Goal: Book appointment/travel/reservation

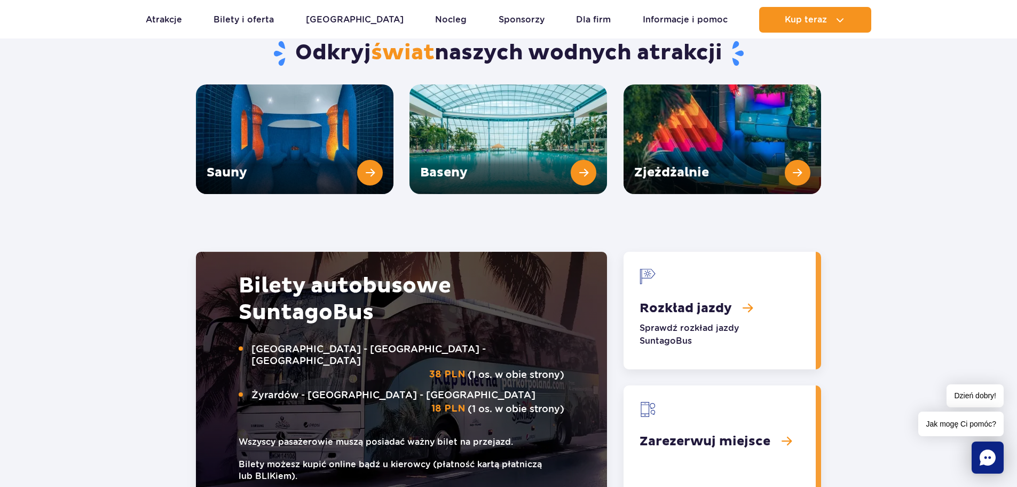
scroll to position [1549, 0]
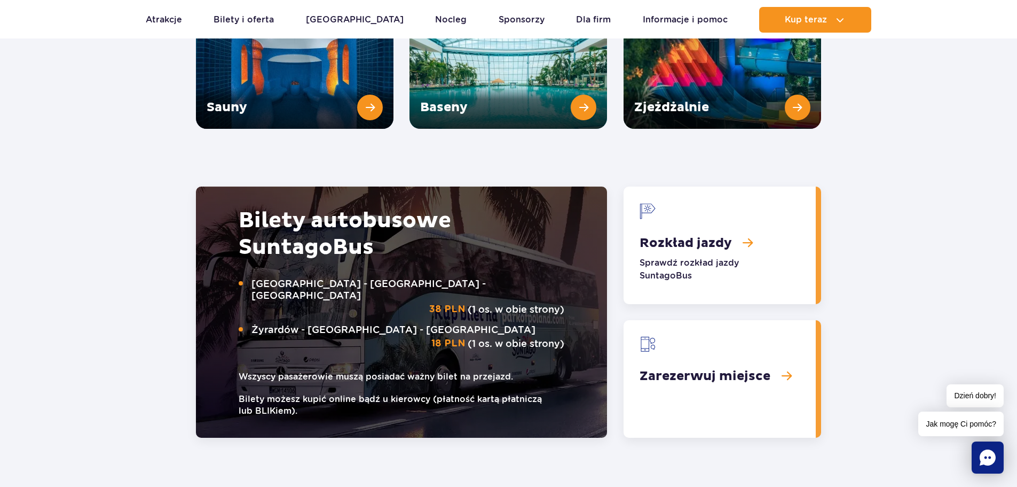
click at [719, 230] on link "Rozkład jazdy" at bounding box center [720, 244] width 192 height 117
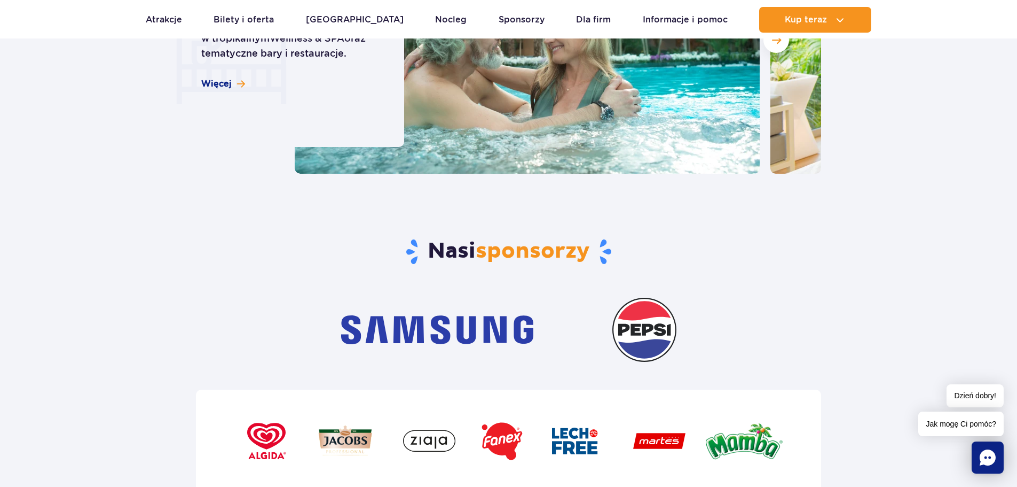
scroll to position [3311, 0]
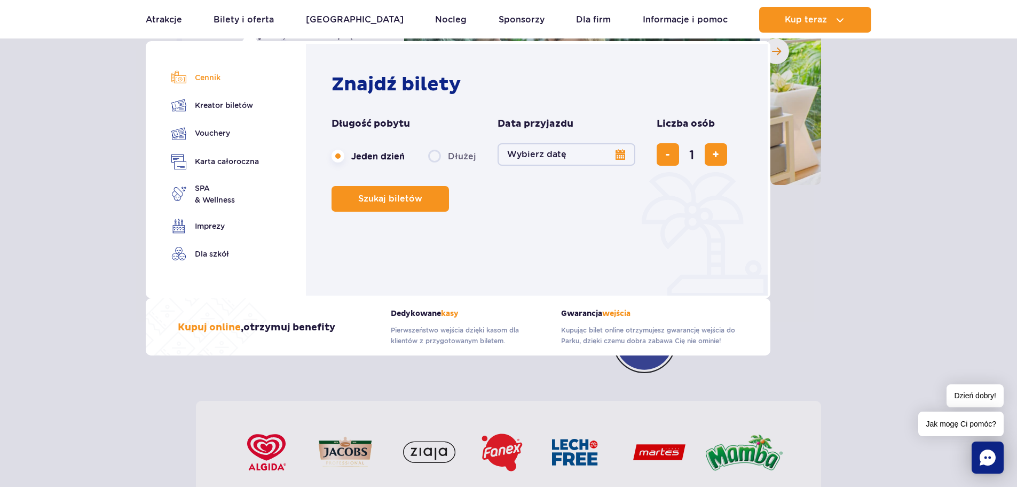
click at [211, 75] on link "Cennik" at bounding box center [215, 77] width 88 height 15
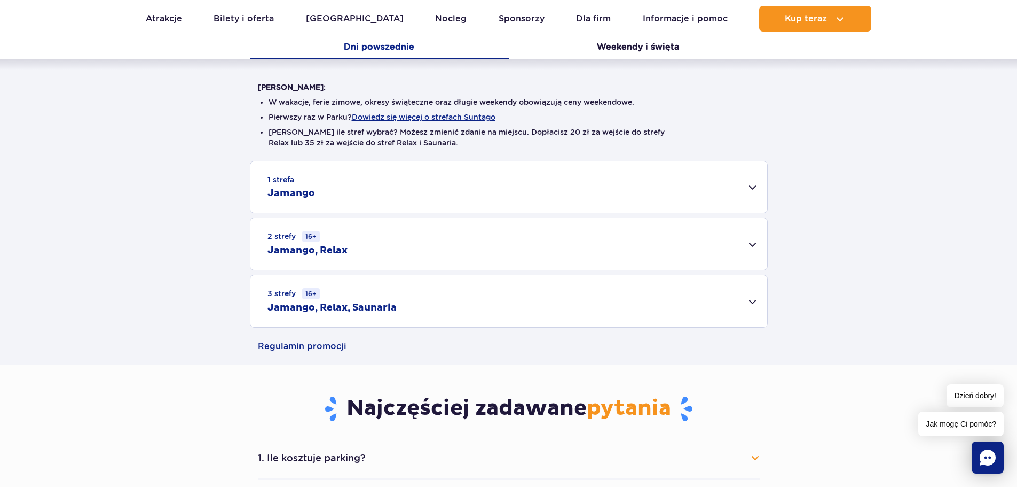
scroll to position [267, 0]
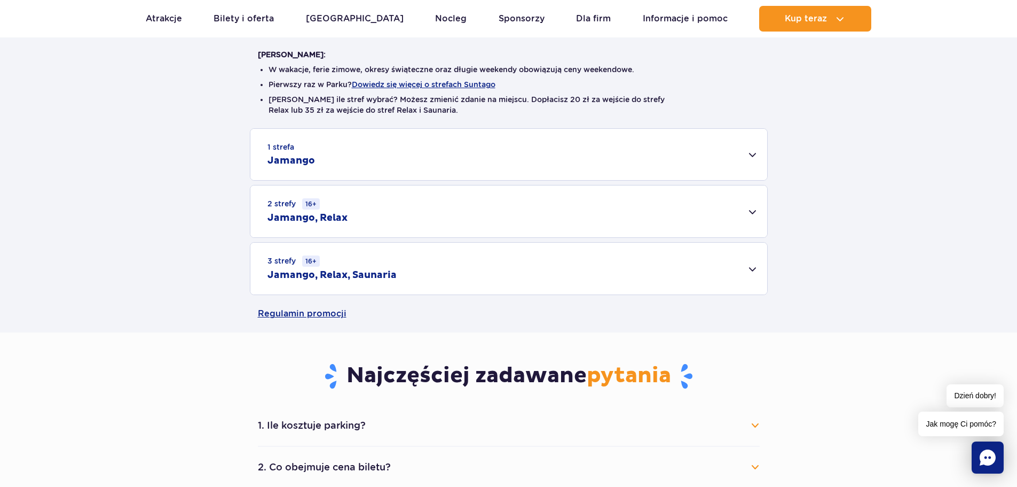
click at [755, 155] on div "1 strefa Jamango" at bounding box center [508, 154] width 517 height 51
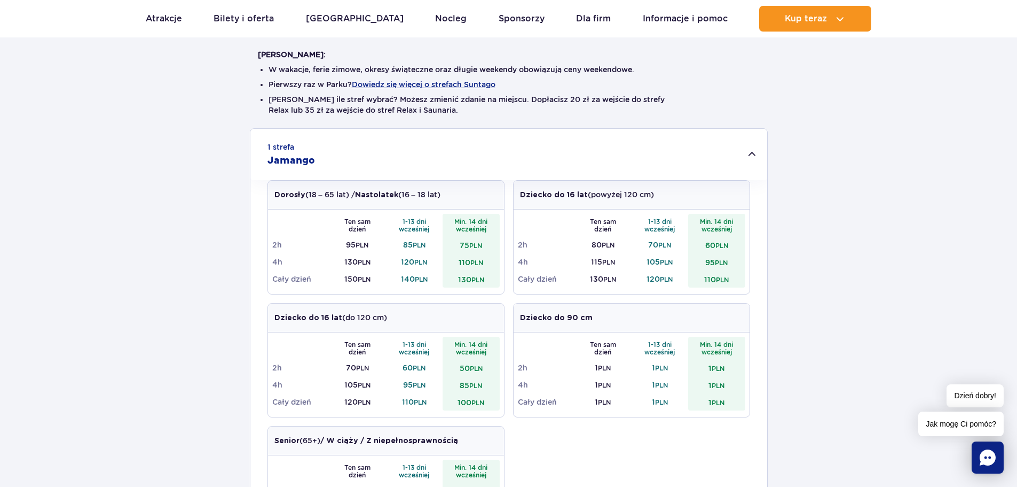
click at [755, 155] on div "1 strefa Jamango" at bounding box center [508, 154] width 517 height 51
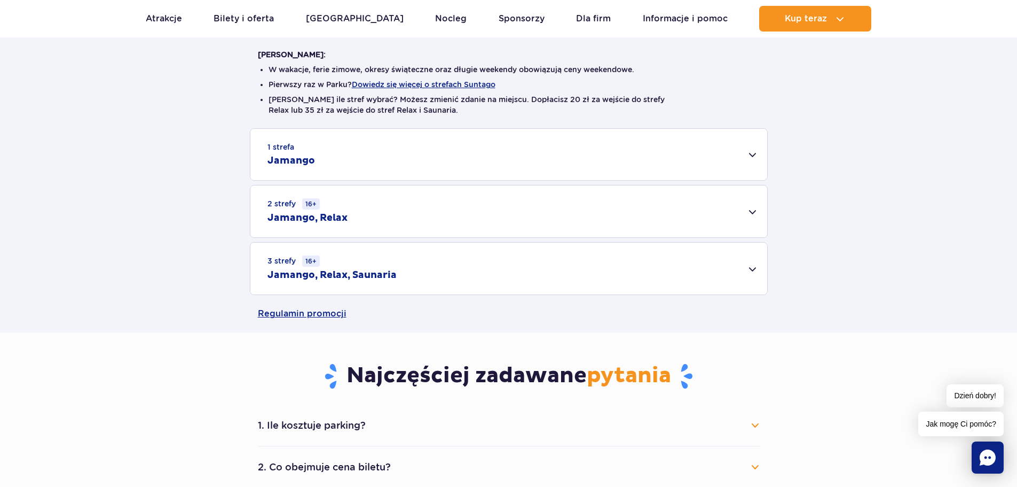
click at [751, 157] on div "1 strefa Jamango" at bounding box center [508, 154] width 517 height 51
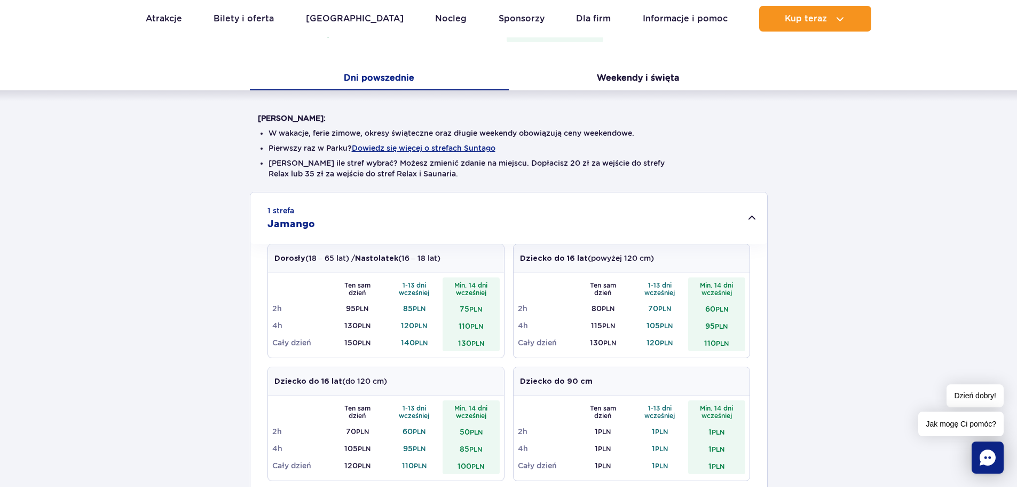
scroll to position [53, 0]
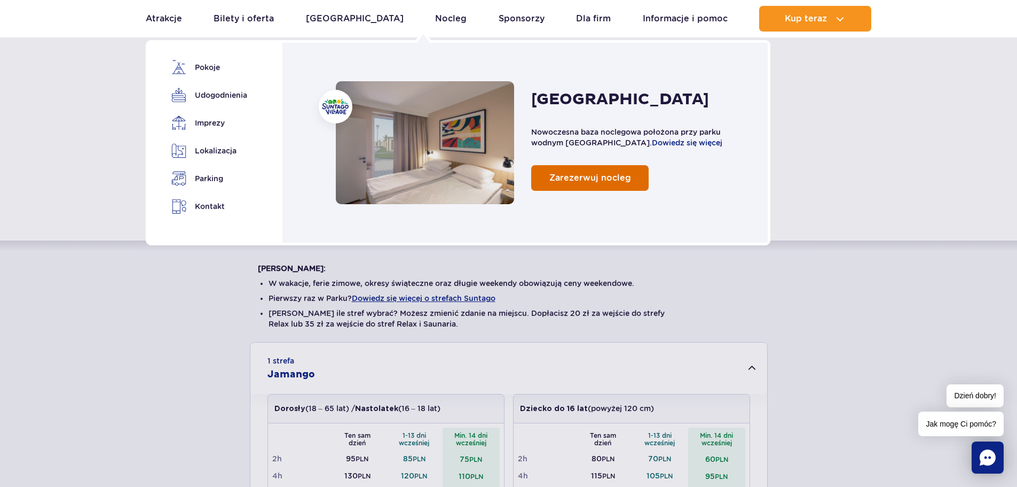
click at [593, 178] on span "Zarezerwuj nocleg" at bounding box center [591, 178] width 82 height 10
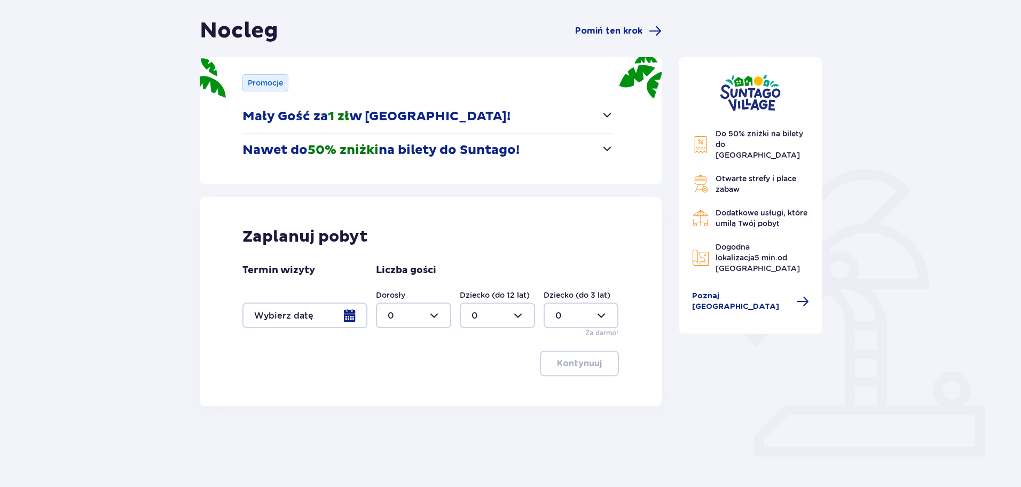
scroll to position [107, 0]
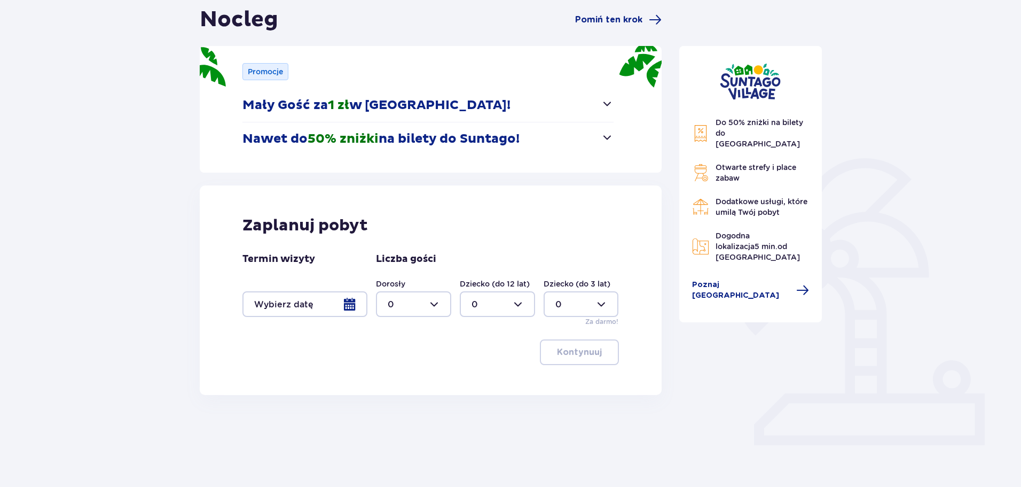
click at [351, 307] on div at bounding box center [304, 304] width 125 height 26
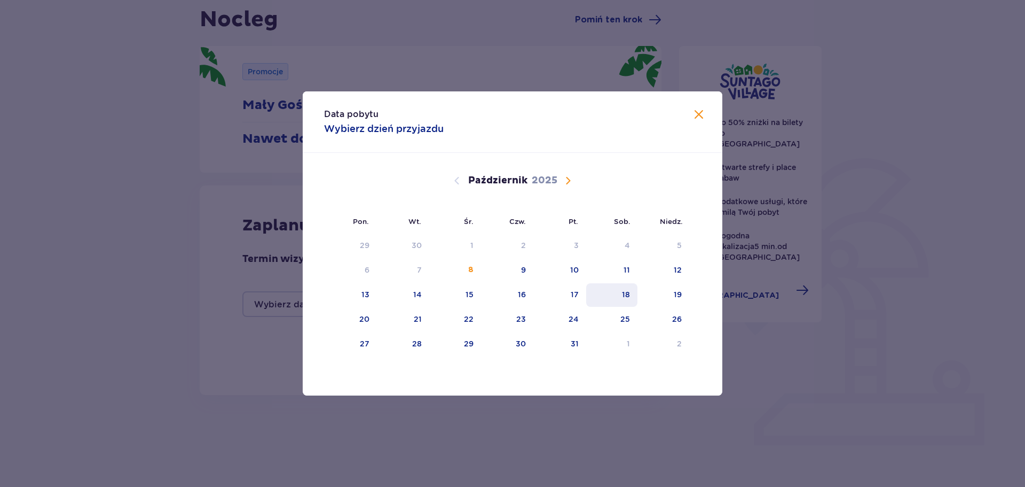
click at [629, 301] on div "18" at bounding box center [612, 294] width 52 height 23
click at [676, 294] on div "19" at bounding box center [678, 294] width 8 height 11
type input "18.10.25 - 19.10.25"
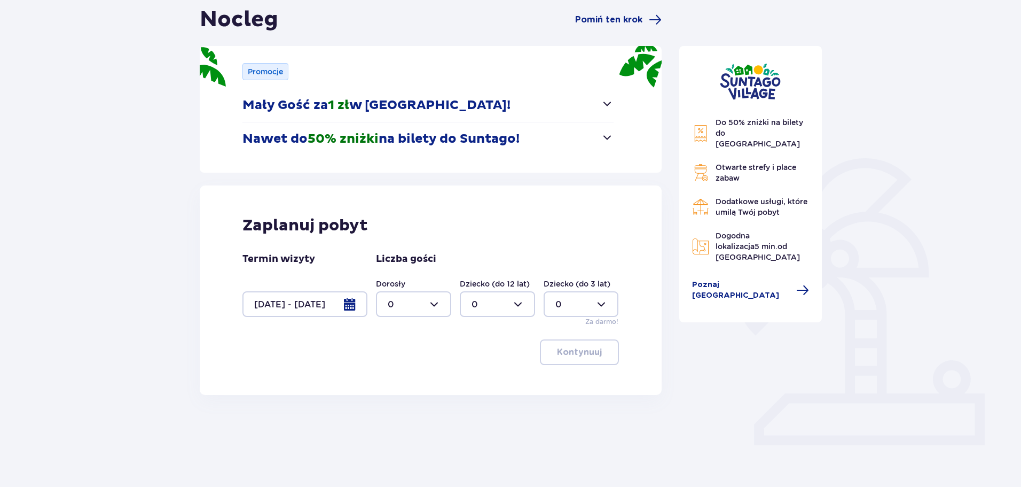
click at [428, 304] on div at bounding box center [413, 304] width 75 height 26
click at [396, 379] on div "2" at bounding box center [414, 381] width 52 height 12
type input "2"
click at [520, 305] on div at bounding box center [497, 304] width 75 height 26
click at [479, 384] on div "2" at bounding box center [498, 381] width 52 height 12
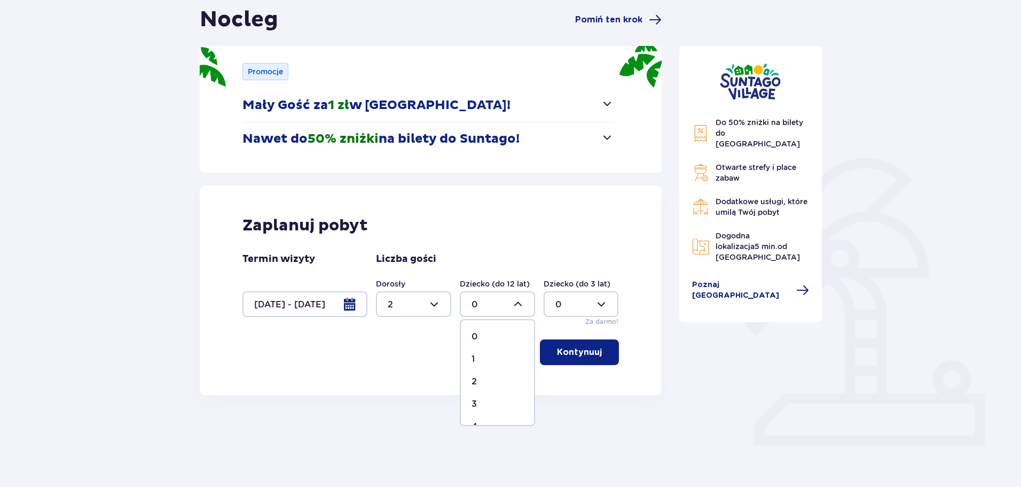
type input "2"
click at [575, 350] on p "Kontynuuj" at bounding box center [579, 352] width 45 height 12
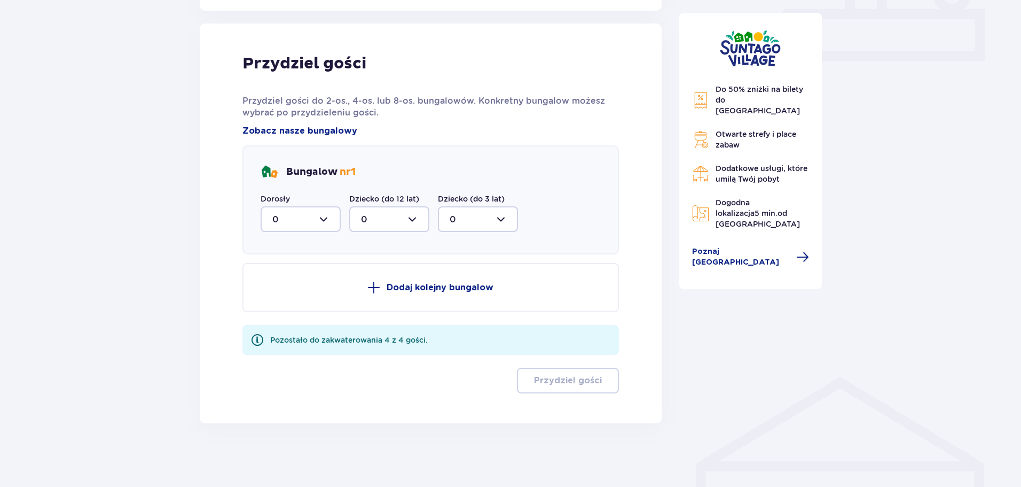
scroll to position [491, 0]
click at [328, 216] on div at bounding box center [301, 219] width 80 height 26
click at [271, 293] on span "2" at bounding box center [301, 296] width 78 height 22
type input "2"
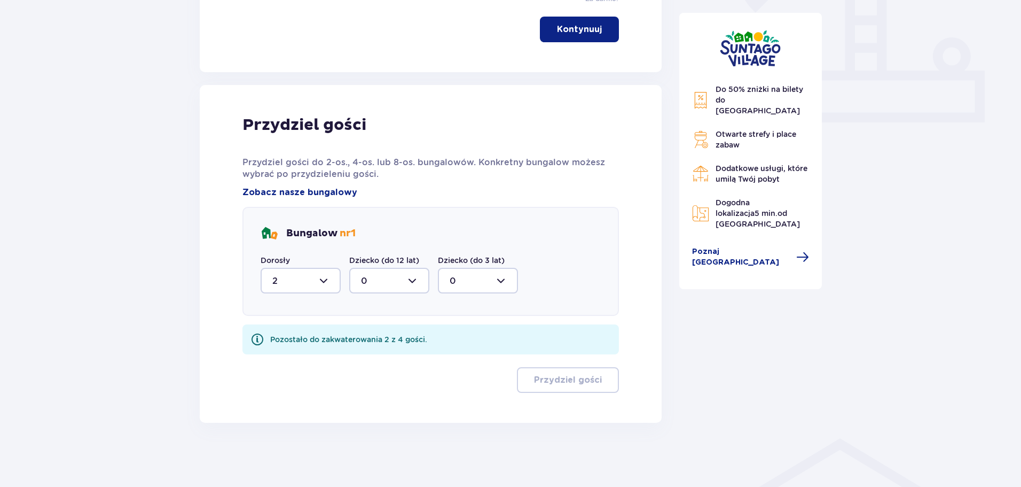
click at [416, 280] on div at bounding box center [389, 281] width 80 height 26
click at [364, 353] on p "2" at bounding box center [363, 358] width 5 height 12
type input "2"
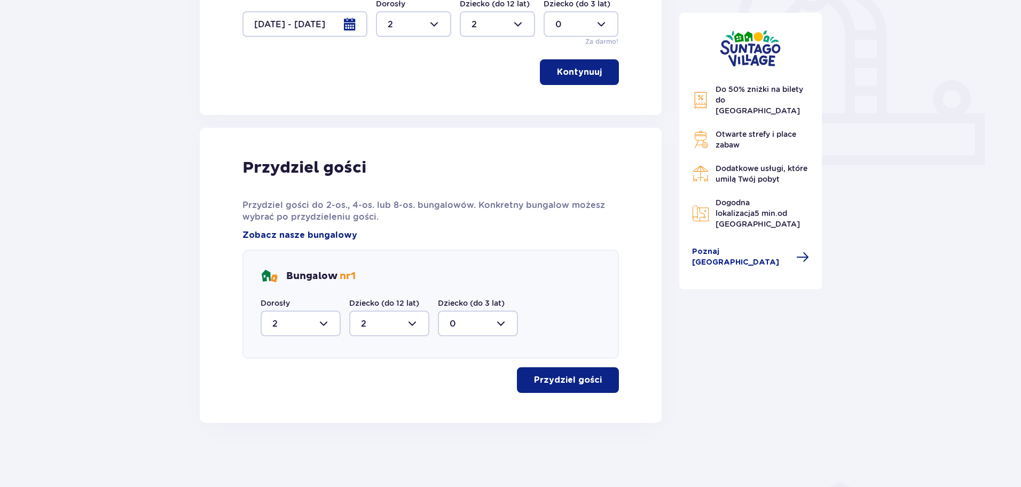
click at [563, 378] on p "Przydziel gości" at bounding box center [568, 380] width 68 height 12
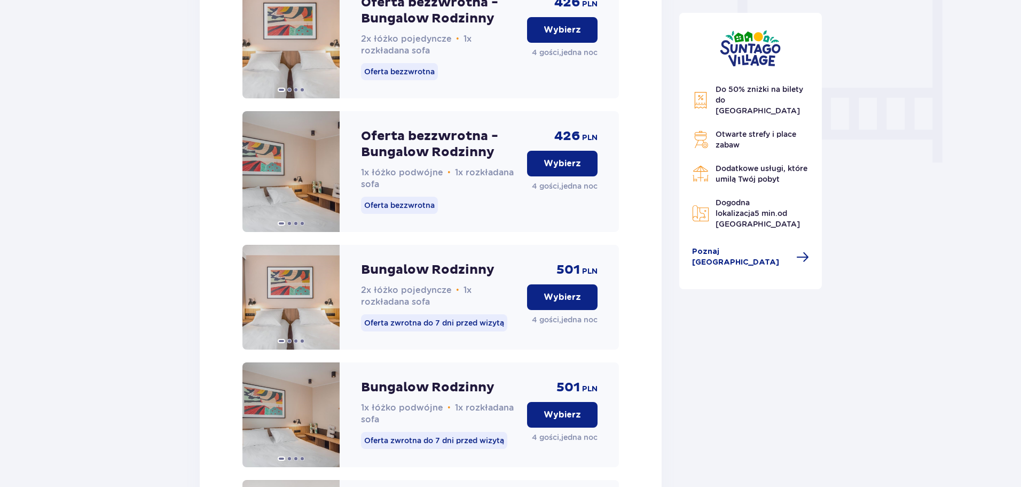
scroll to position [969, 0]
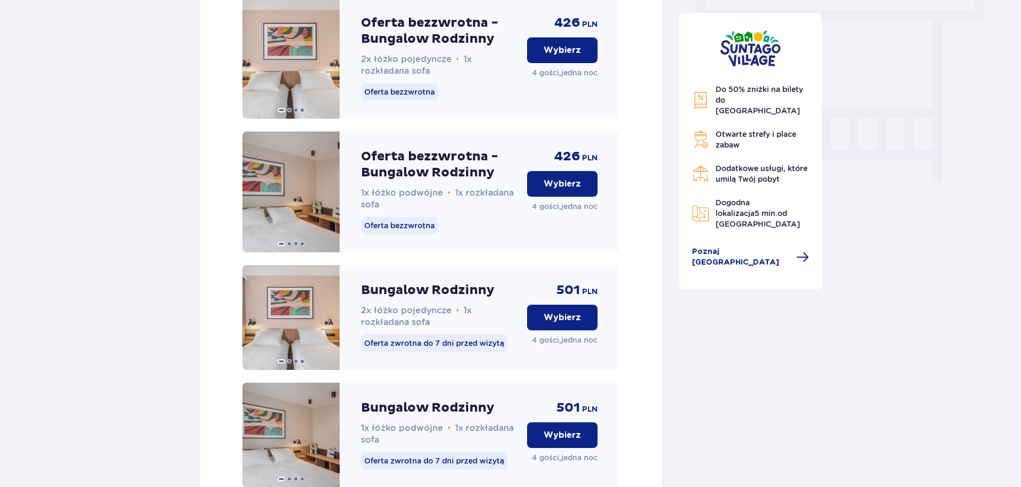
click at [415, 181] on p "Oferta bezzwrotna - Bungalow Rodzinny" at bounding box center [440, 164] width 158 height 32
click at [414, 169] on p "Oferta bezzwrotna - Bungalow Rodzinny" at bounding box center [440, 164] width 158 height 32
click at [569, 190] on p "Wybierz" at bounding box center [562, 184] width 37 height 12
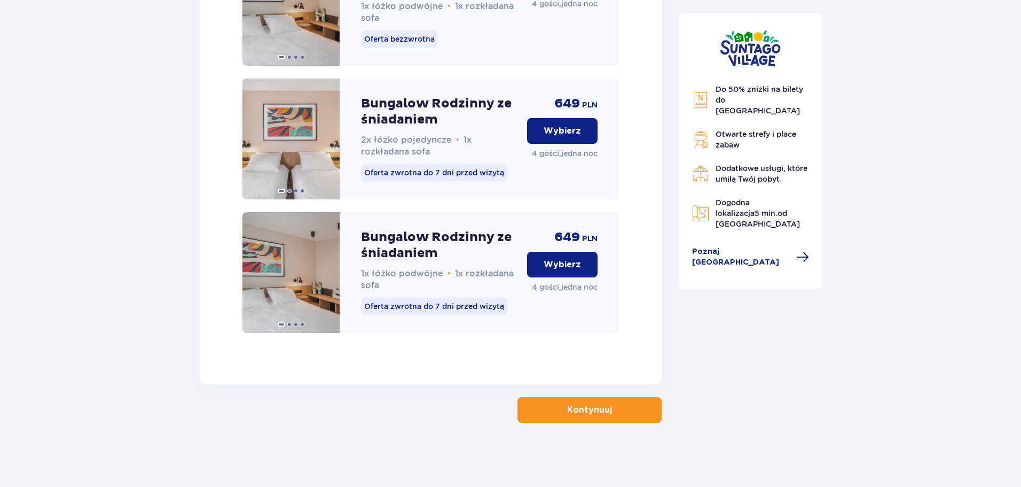
scroll to position [1700, 0]
click at [597, 414] on p "Kontynuuj" at bounding box center [589, 410] width 45 height 12
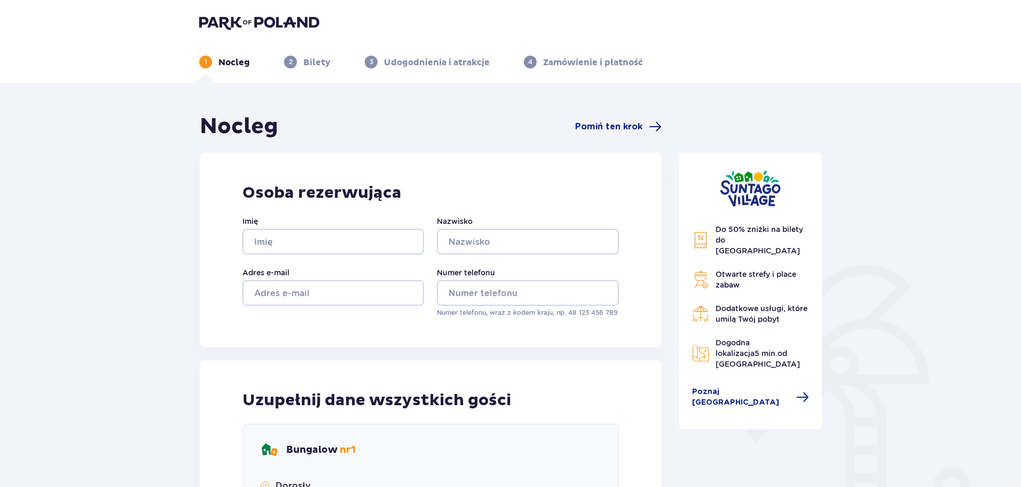
click at [209, 23] on img at bounding box center [259, 22] width 120 height 15
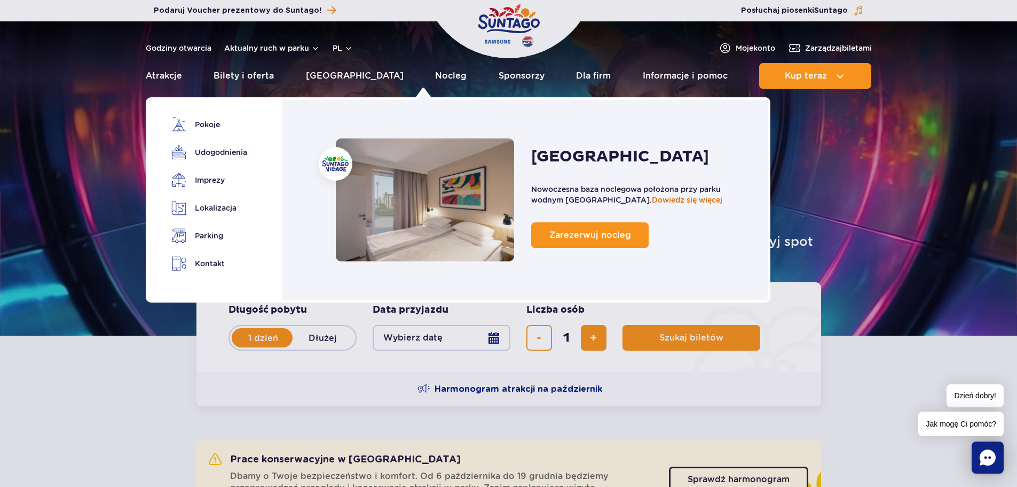
click at [652, 200] on link "Dowiedz się więcej" at bounding box center [687, 199] width 70 height 9
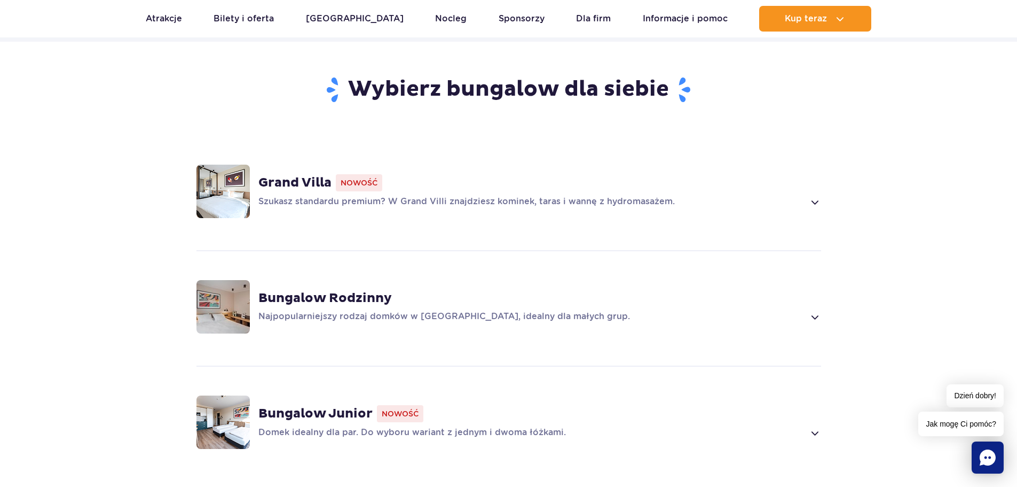
scroll to position [748, 0]
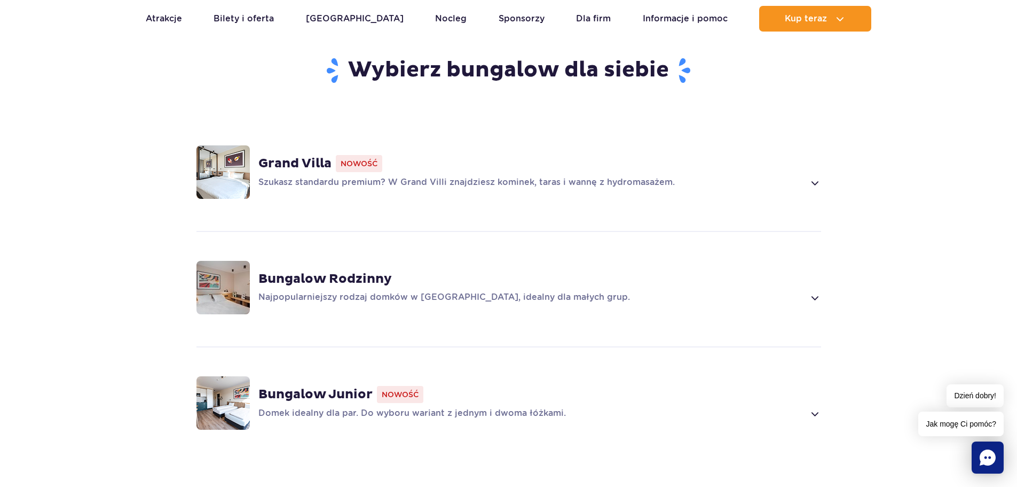
click at [814, 291] on span at bounding box center [815, 297] width 12 height 13
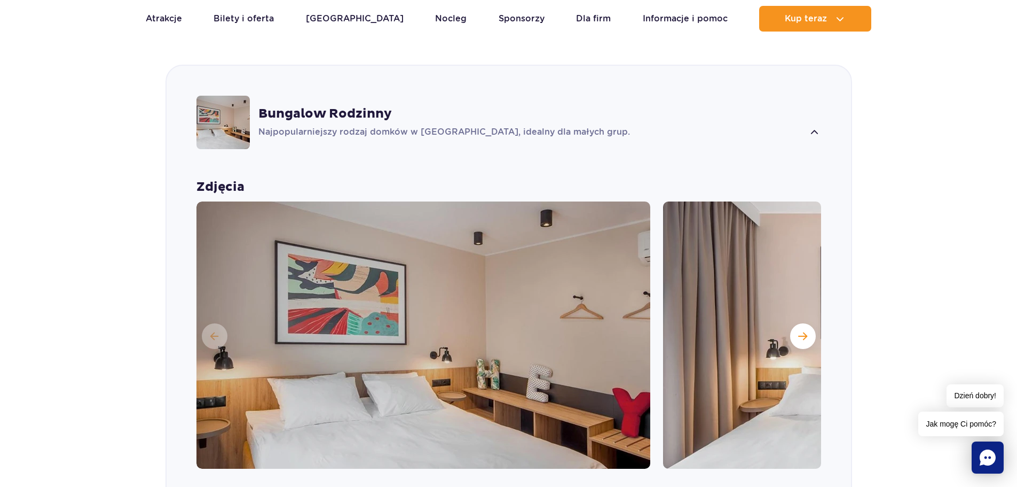
scroll to position [966, 0]
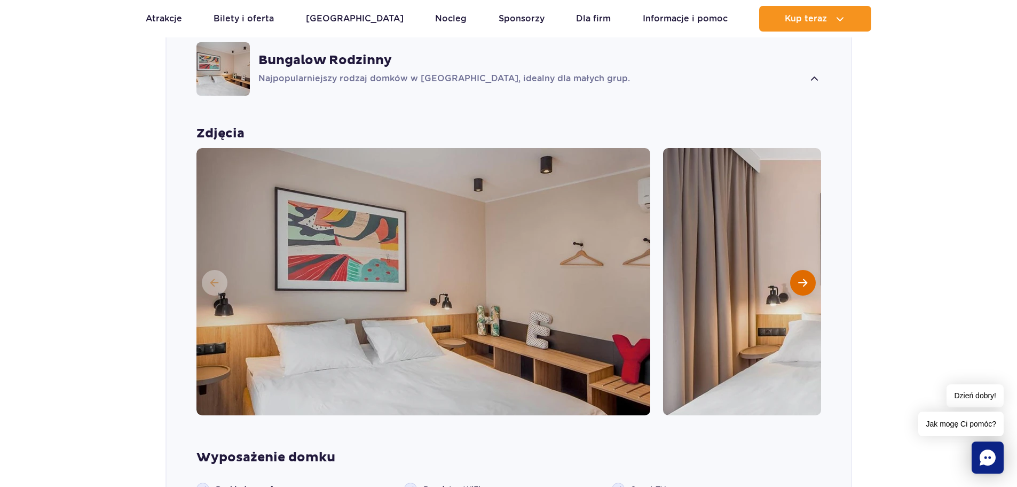
click at [800, 278] on span "Następny slajd" at bounding box center [802, 283] width 9 height 10
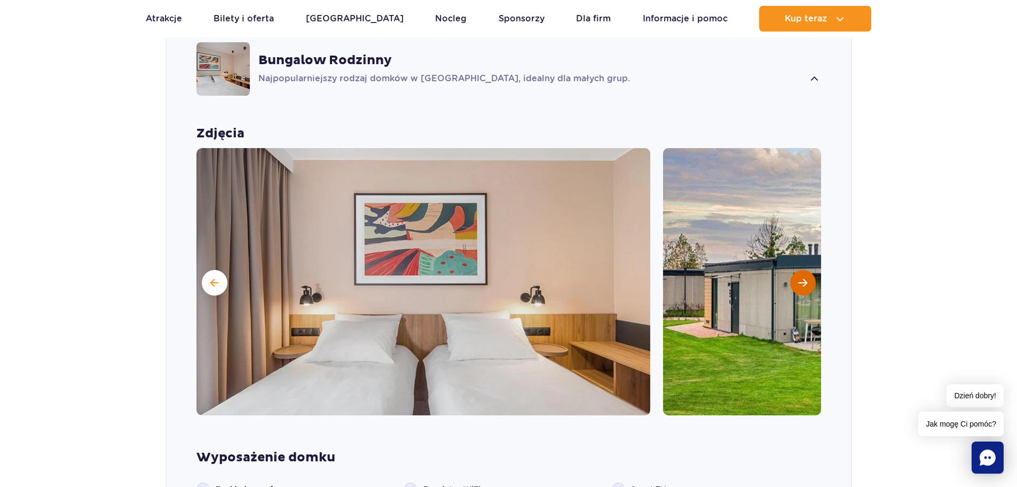
click at [800, 278] on span "Następny slajd" at bounding box center [802, 283] width 9 height 10
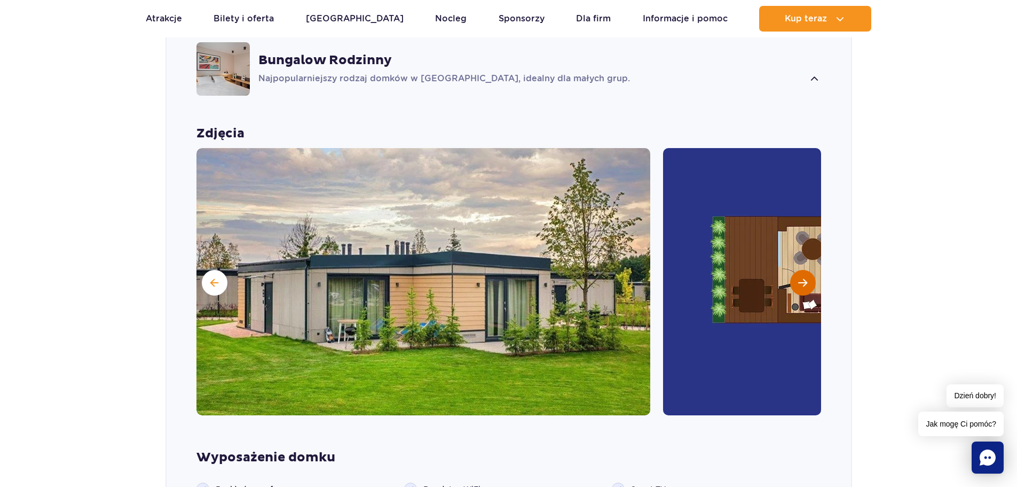
click at [800, 278] on span "Następny slajd" at bounding box center [802, 283] width 9 height 10
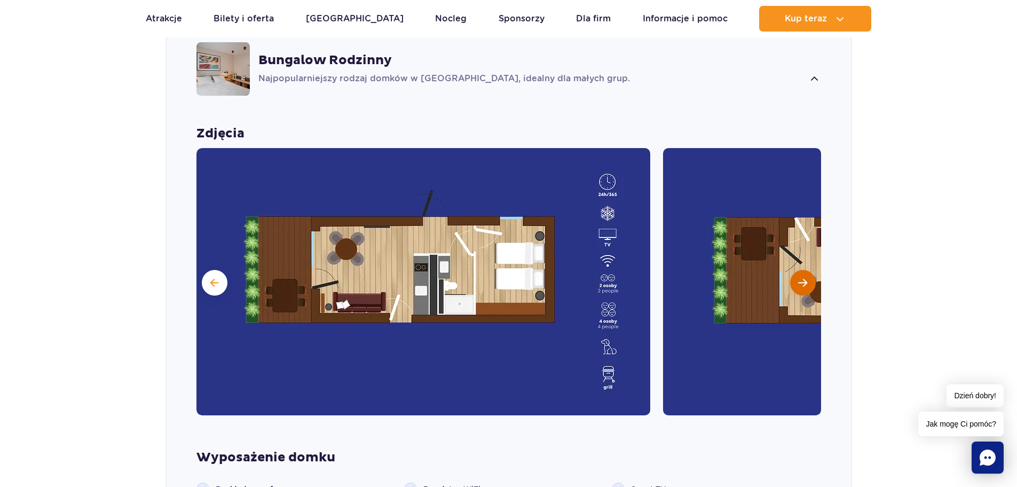
click at [800, 278] on span "Następny slajd" at bounding box center [802, 283] width 9 height 10
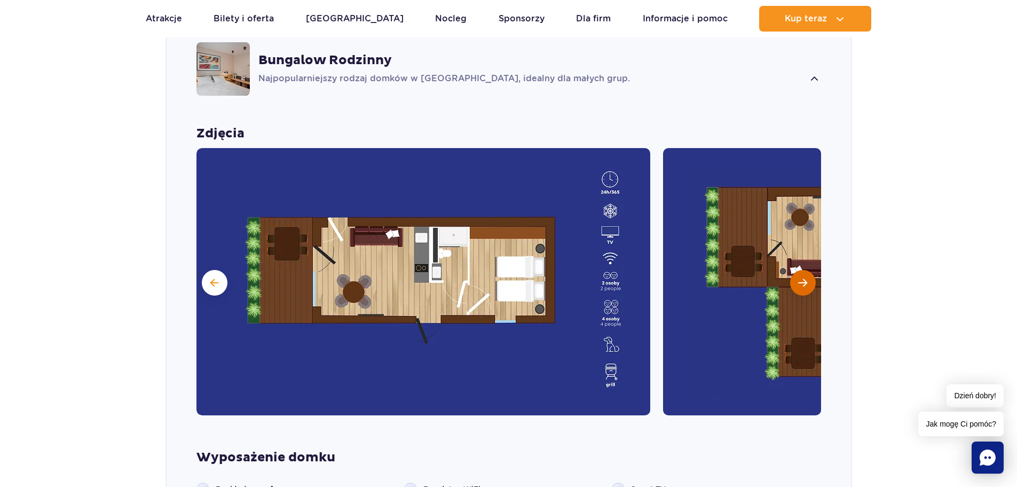
click at [800, 278] on span "Następny slajd" at bounding box center [802, 283] width 9 height 10
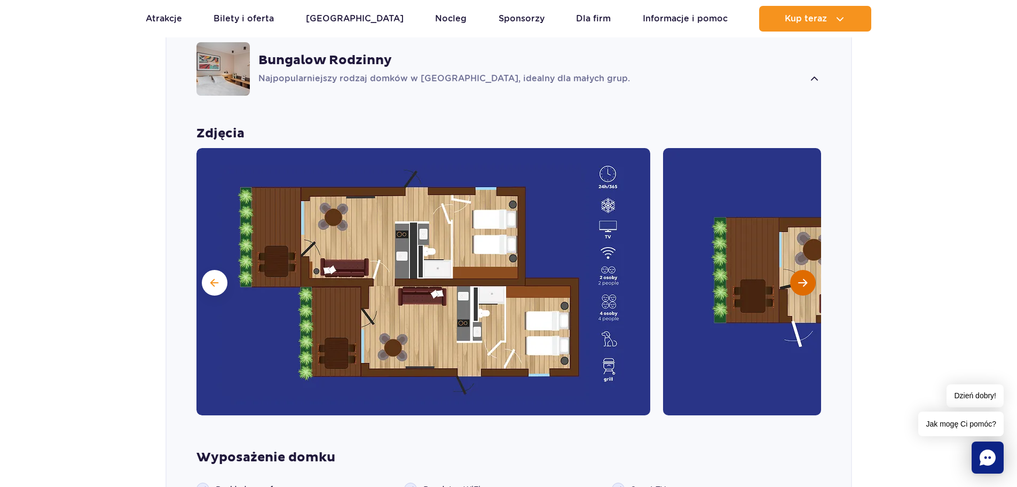
click at [800, 278] on span "Następny slajd" at bounding box center [802, 283] width 9 height 10
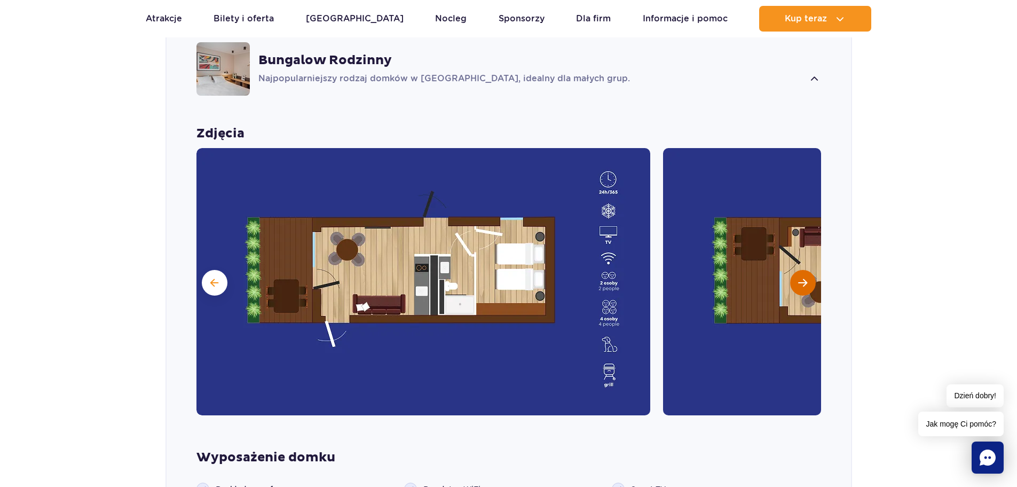
click at [800, 278] on span "Następny slajd" at bounding box center [802, 283] width 9 height 10
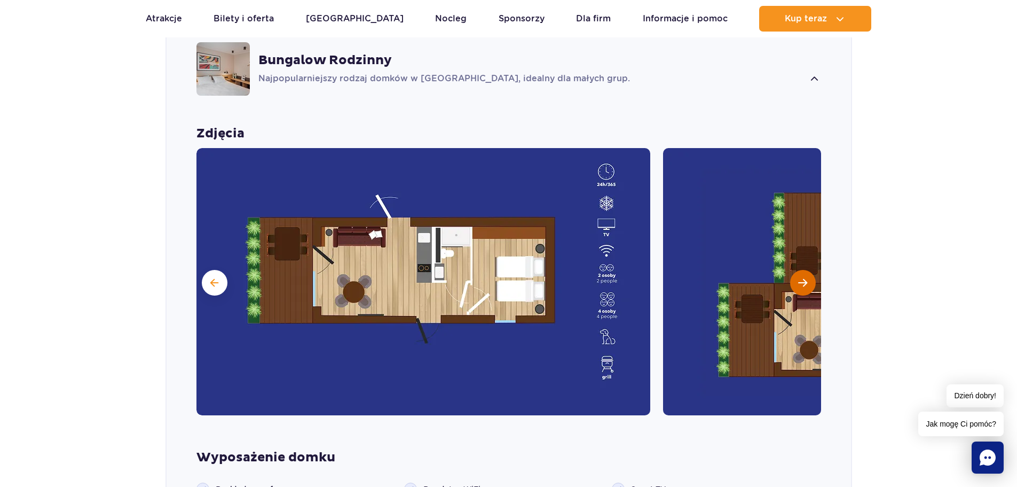
click at [800, 278] on span "Następny slajd" at bounding box center [802, 283] width 9 height 10
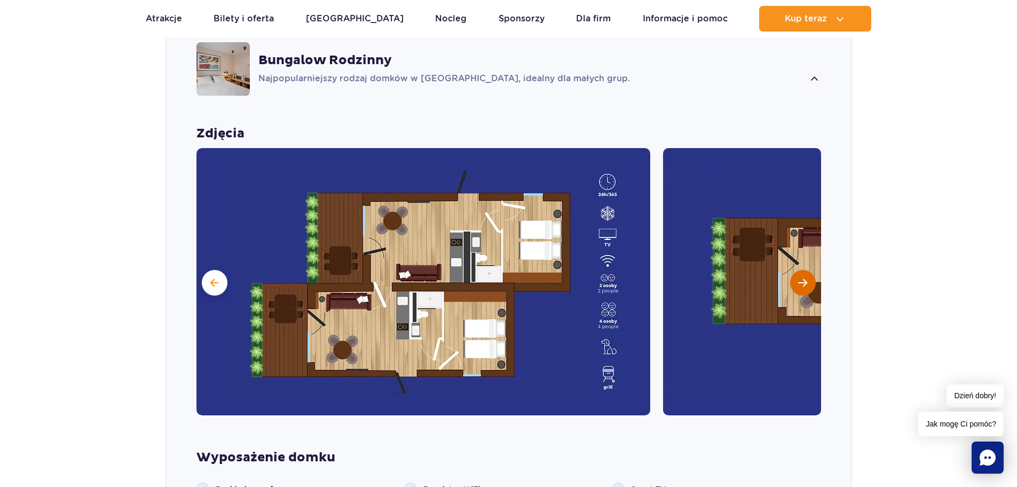
click at [800, 278] on span "Następny slajd" at bounding box center [802, 283] width 9 height 10
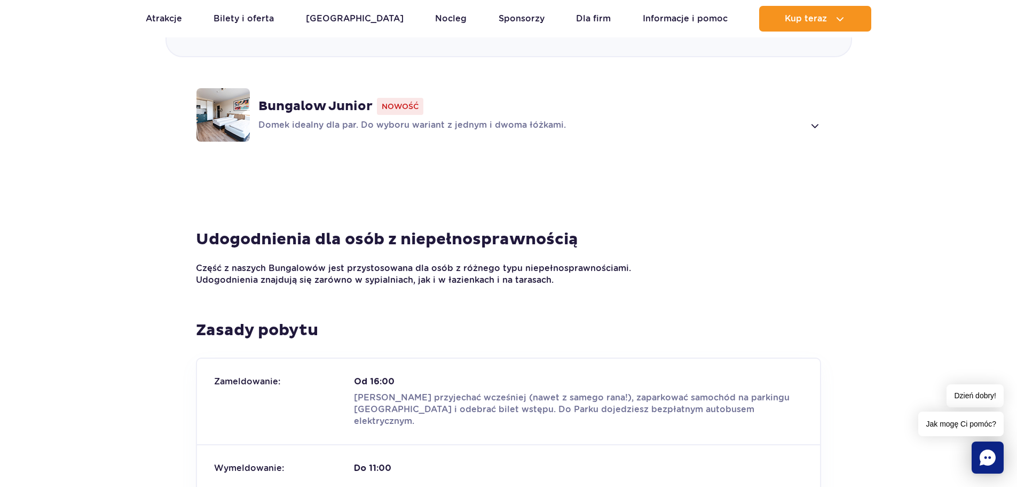
scroll to position [1500, 0]
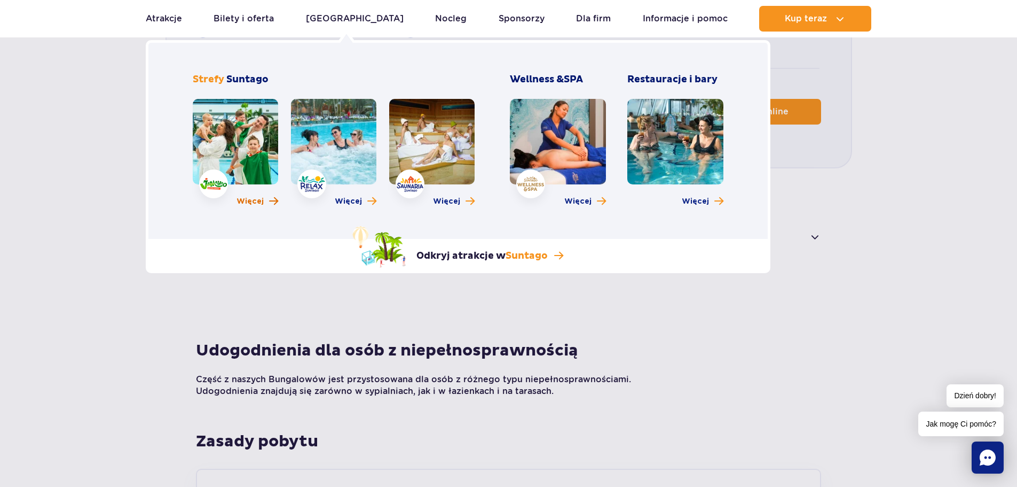
click at [258, 201] on span "Więcej" at bounding box center [250, 201] width 27 height 11
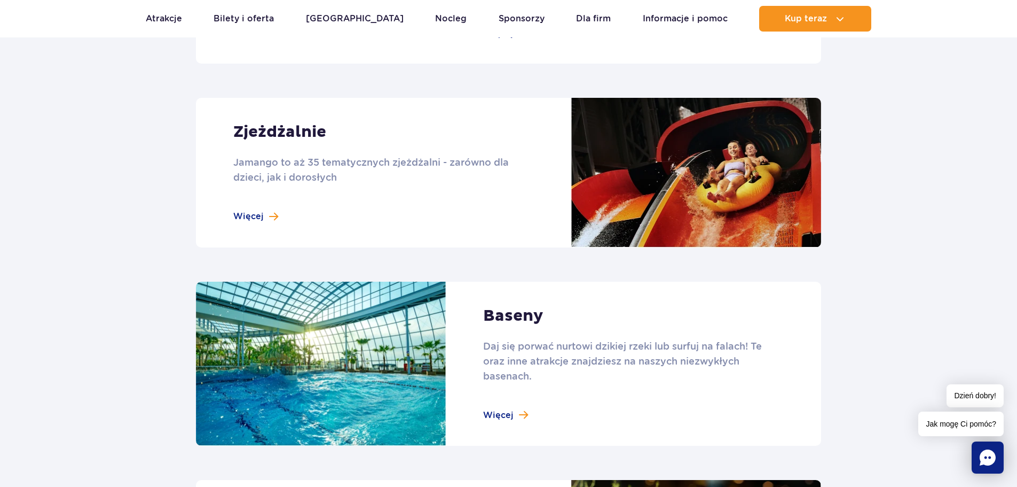
scroll to position [961, 0]
